Goal: Find specific page/section: Find specific page/section

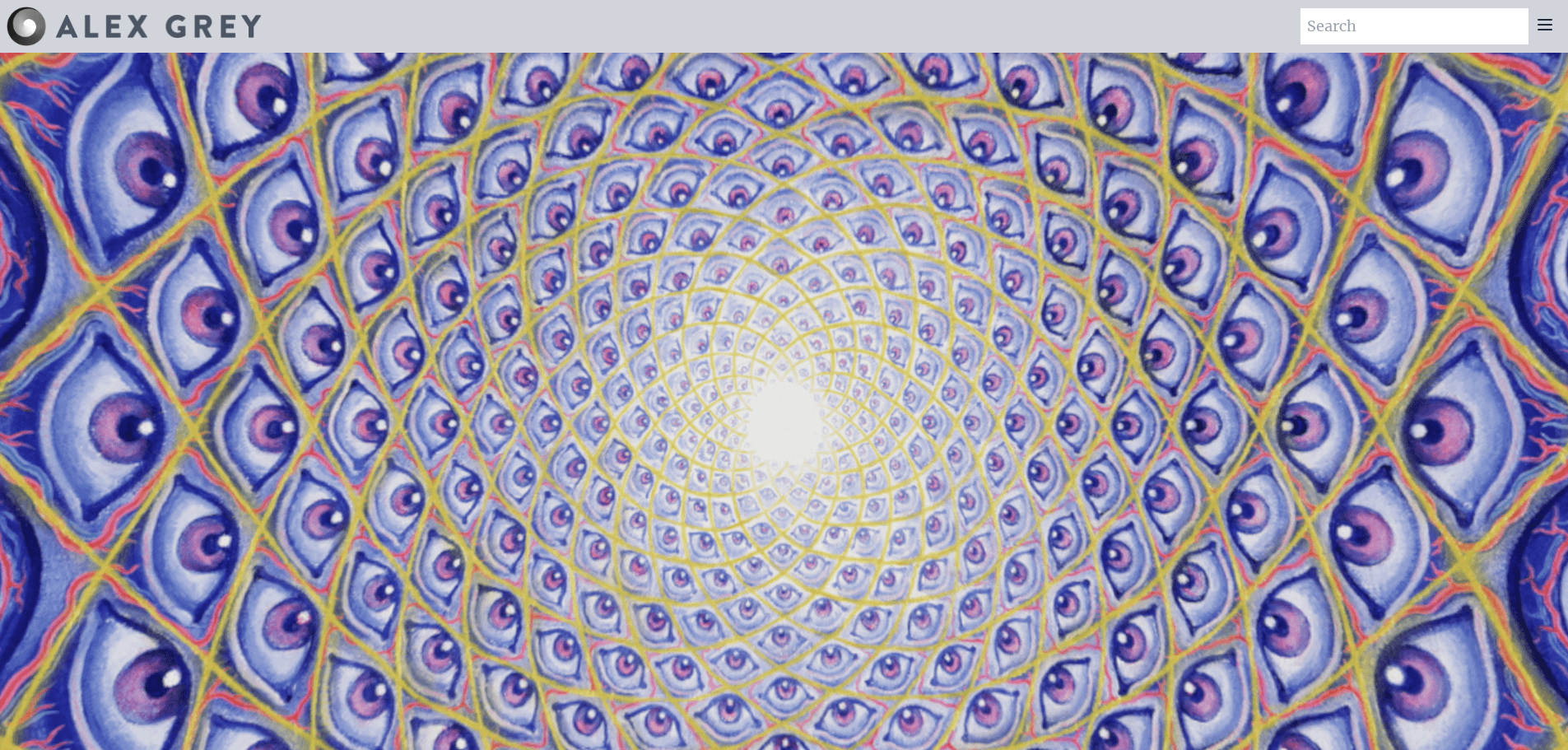
click at [308, 17] on div "Art Writings About" at bounding box center [784, 26] width 1568 height 53
click at [138, 30] on img at bounding box center [158, 26] width 205 height 23
click at [1545, 26] on icon at bounding box center [1545, 25] width 13 height 10
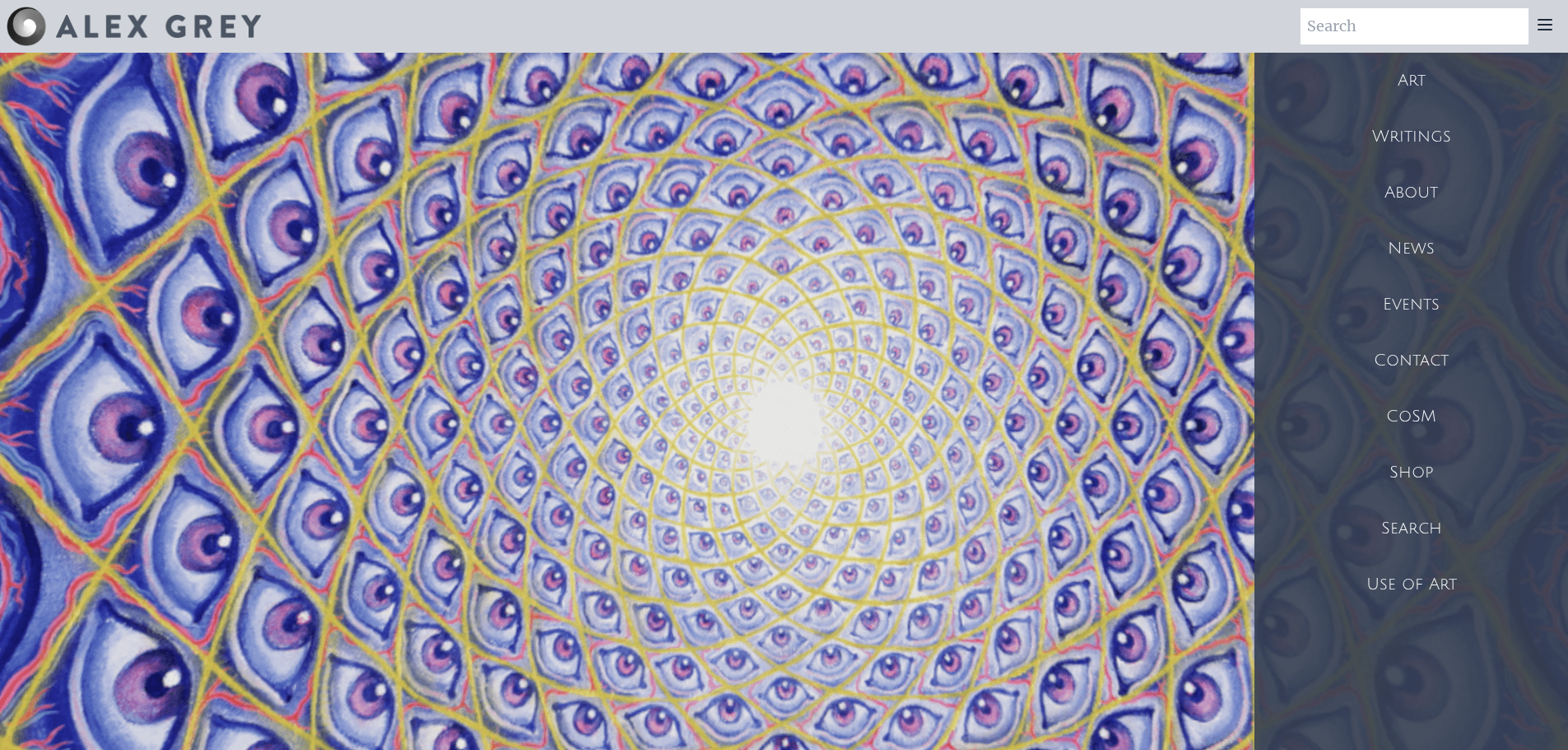
click at [1409, 460] on div "Shop" at bounding box center [1411, 473] width 314 height 56
